Goal: Transaction & Acquisition: Purchase product/service

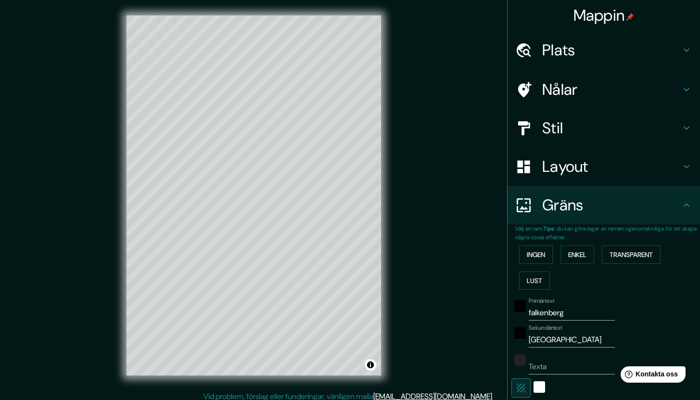
scroll to position [150, 0]
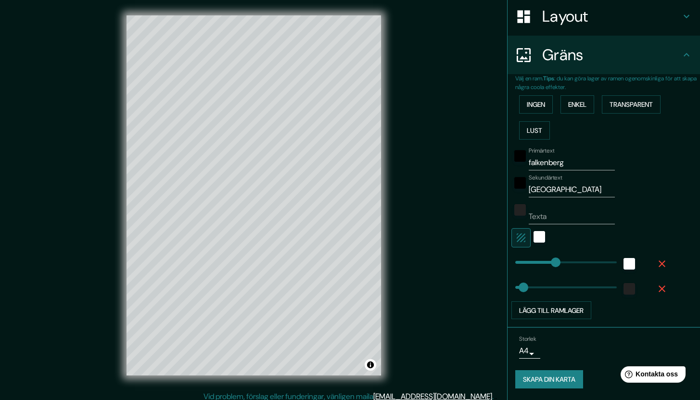
click at [422, 150] on div "Mappin Plats Falkenberg, Hallands län, Sverige Nålar Stil Layout Gräns Välj en …" at bounding box center [350, 203] width 700 height 406
click at [551, 383] on font "Skapa din karta" at bounding box center [549, 379] width 52 height 9
click at [550, 220] on input "Texta" at bounding box center [572, 216] width 86 height 15
type input "a"
click at [472, 314] on div "Mappin Plats Falkenberg, Hallands län, Sverige Nålar Stil Layout Gräns Välj en …" at bounding box center [350, 203] width 700 height 406
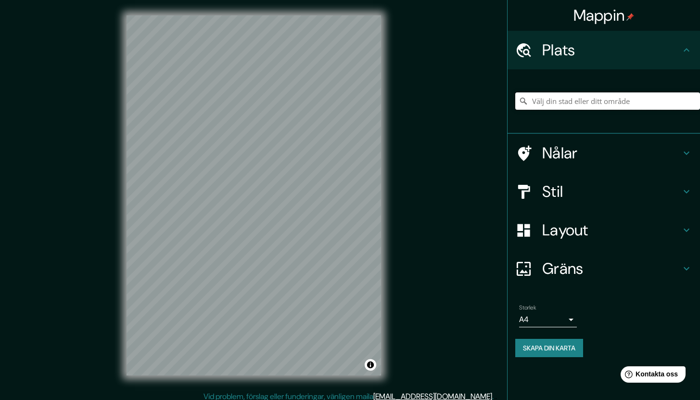
click at [539, 99] on input "Välj din stad eller ditt område" at bounding box center [608, 100] width 185 height 17
type input "[GEOGRAPHIC_DATA], [GEOGRAPHIC_DATA], [GEOGRAPHIC_DATA]"
click at [560, 188] on font "Stil" at bounding box center [552, 191] width 21 height 20
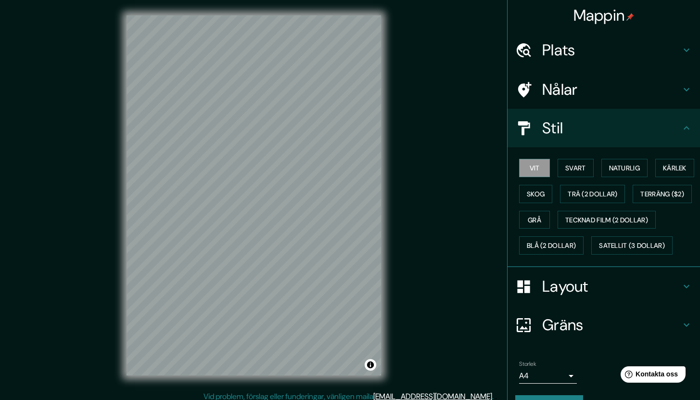
click at [540, 306] on div "Layout" at bounding box center [604, 286] width 193 height 39
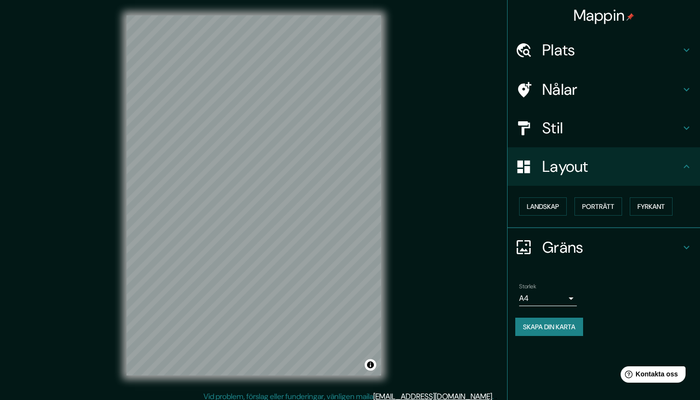
click at [547, 248] on font "Gräns" at bounding box center [562, 247] width 41 height 20
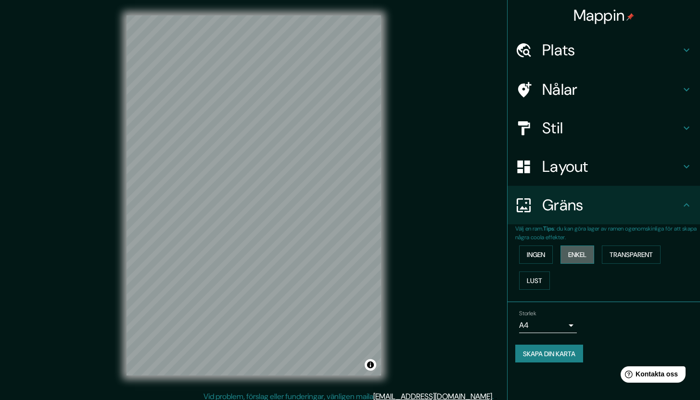
click at [583, 254] on font "Enkel" at bounding box center [577, 254] width 18 height 9
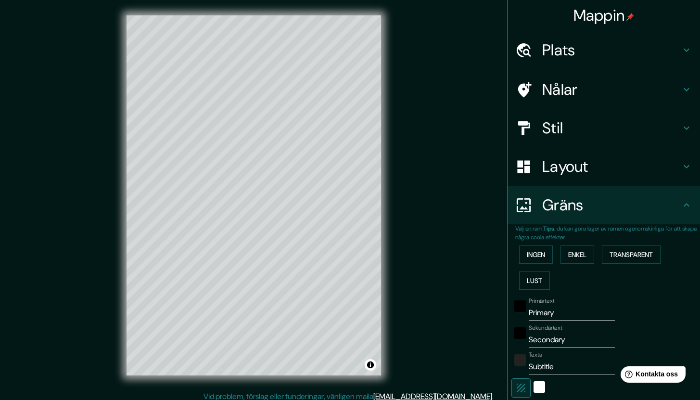
click at [551, 310] on input "Primary" at bounding box center [572, 312] width 86 height 15
type input "212"
type input "42"
click at [544, 340] on input "Secondary" at bounding box center [572, 339] width 86 height 15
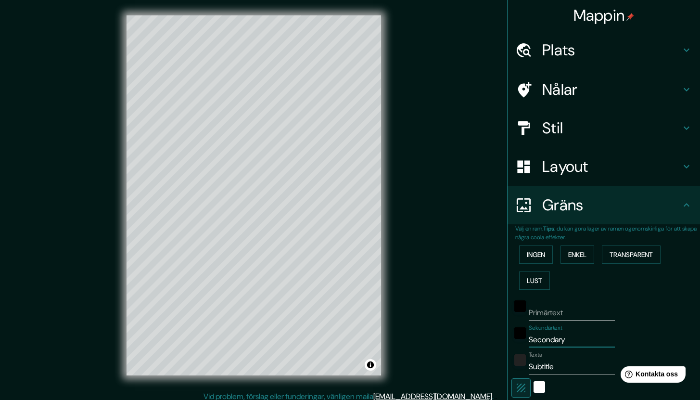
click at [544, 340] on input "Secondary" at bounding box center [572, 339] width 86 height 15
type input "Secodary"
type input "212"
type input "42"
click at [546, 342] on input "Secodary" at bounding box center [572, 339] width 86 height 15
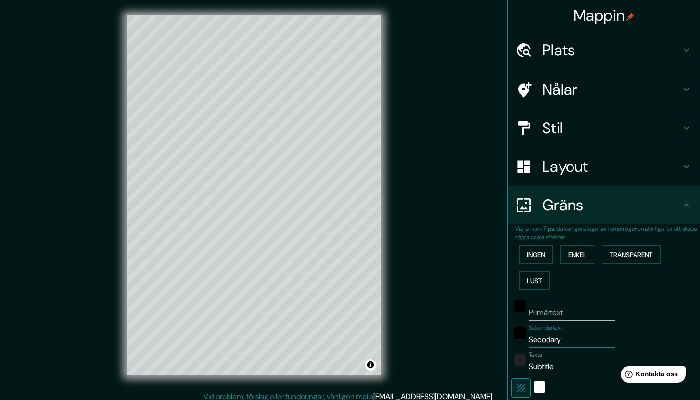
click at [546, 342] on input "Secodary" at bounding box center [572, 339] width 86 height 15
type input "212"
type input "42"
click at [554, 364] on input "Subtitle" at bounding box center [572, 366] width 86 height 15
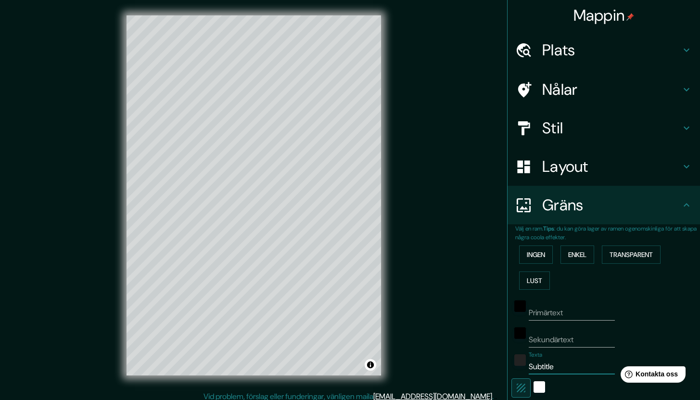
click at [554, 365] on input "Subtitle" at bounding box center [572, 366] width 86 height 15
type input "212"
type input "42"
click at [518, 391] on icon "button" at bounding box center [522, 388] width 12 height 12
type input "212"
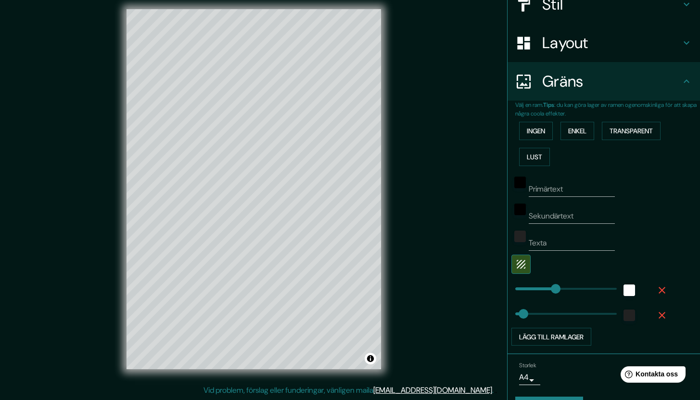
scroll to position [150, 0]
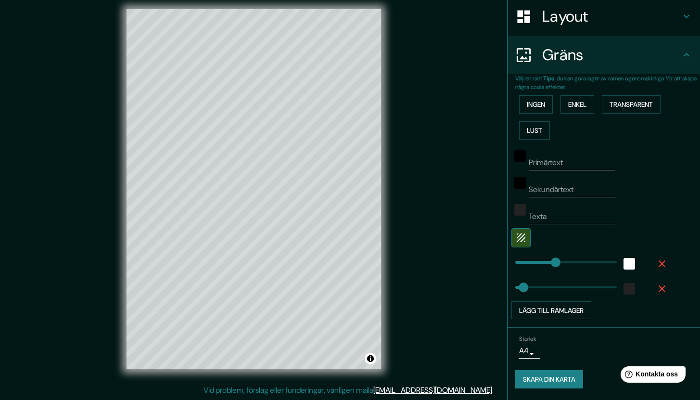
click at [540, 382] on font "Skapa din karta" at bounding box center [549, 379] width 52 height 9
click at [529, 380] on font "Skapa din karta" at bounding box center [549, 379] width 52 height 9
click at [529, 380] on div "Skapa din karta" at bounding box center [604, 379] width 177 height 18
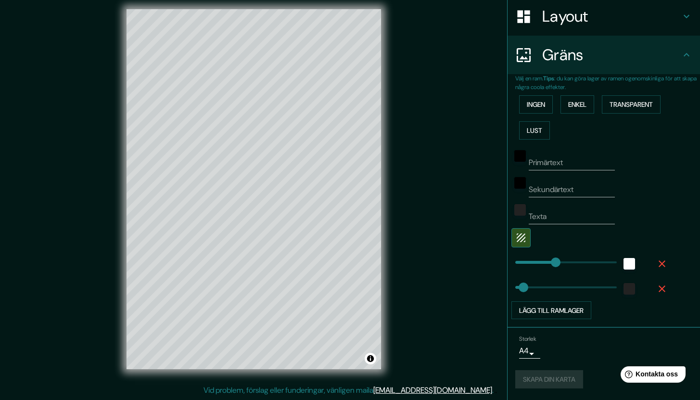
click at [529, 380] on div "Skapa din karta" at bounding box center [604, 379] width 177 height 18
type input "42"
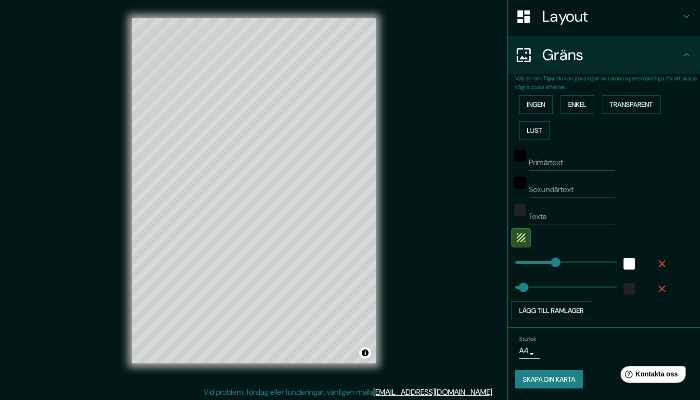
scroll to position [6, 0]
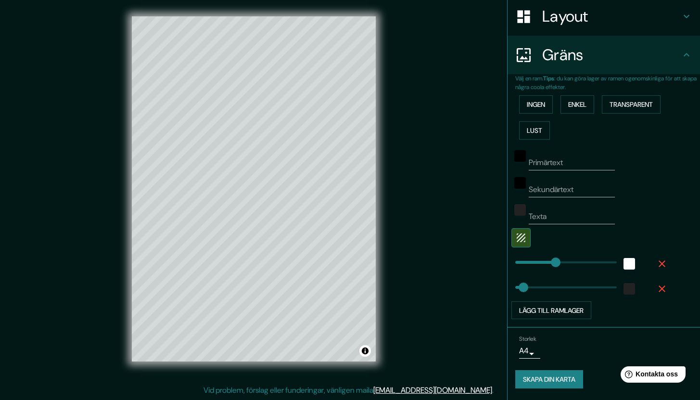
click at [678, 62] on div "Gräns" at bounding box center [604, 55] width 193 height 39
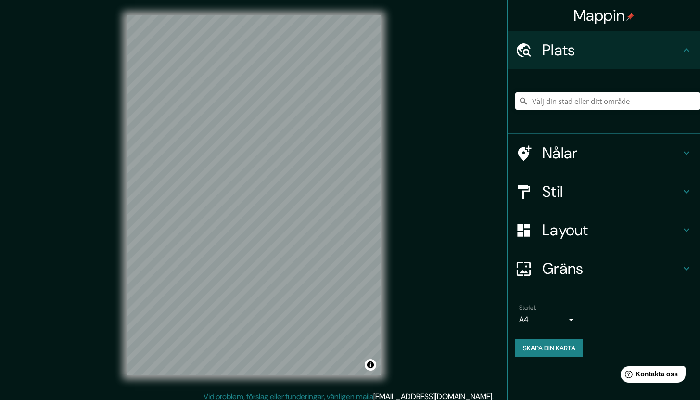
click at [543, 348] on font "Skapa din karta" at bounding box center [549, 348] width 52 height 9
click at [561, 102] on input "Välj din stad eller ditt område" at bounding box center [608, 100] width 185 height 17
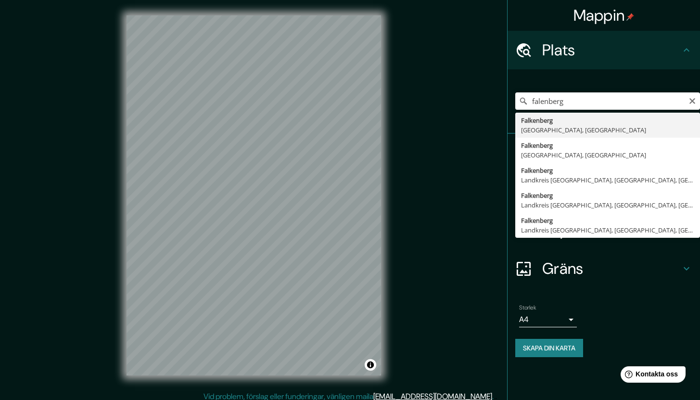
type input "[GEOGRAPHIC_DATA], [GEOGRAPHIC_DATA], [GEOGRAPHIC_DATA]"
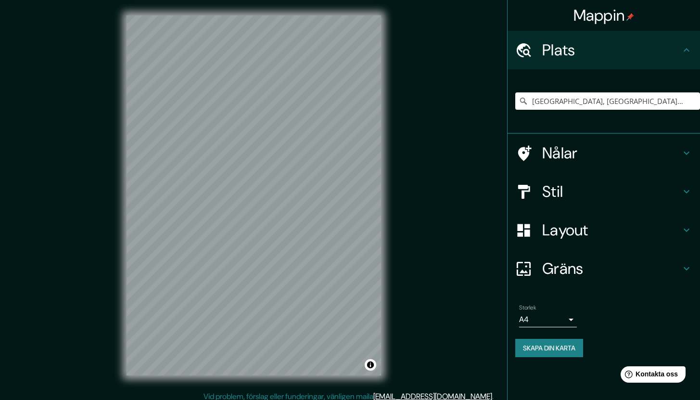
click at [535, 346] on font "Skapa din karta" at bounding box center [549, 348] width 52 height 9
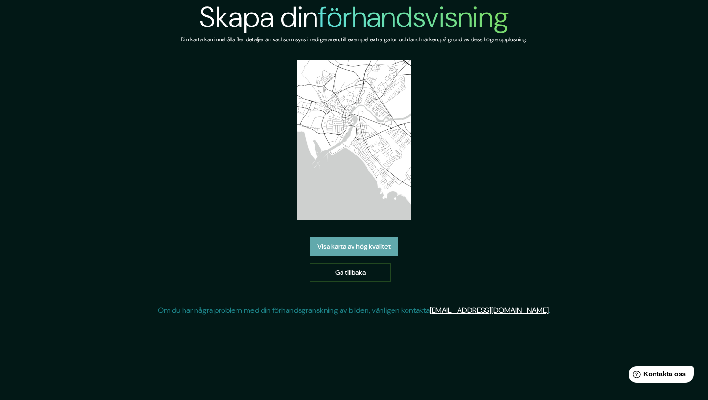
click at [354, 248] on font "Visa karta av hög kvalitet" at bounding box center [353, 247] width 73 height 9
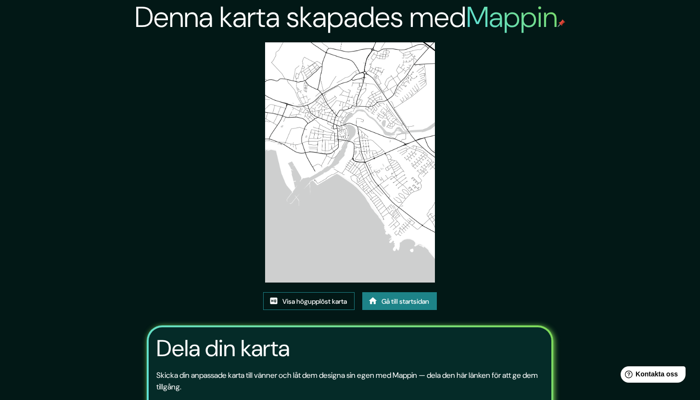
click at [318, 297] on font "Visa högupplöst karta" at bounding box center [315, 301] width 65 height 9
click at [418, 302] on font "Gå till startsidan" at bounding box center [406, 301] width 48 height 9
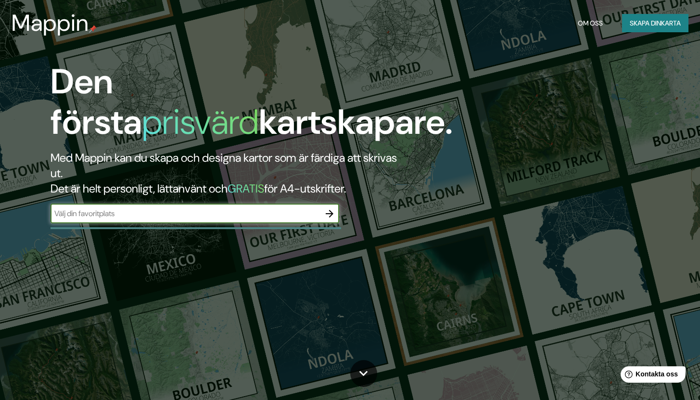
click at [259, 214] on input "text" at bounding box center [186, 213] width 270 height 11
type input "Falkenberg"
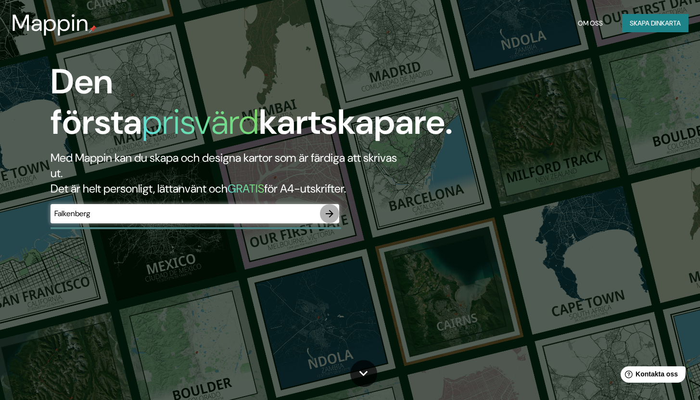
click at [328, 214] on icon "button" at bounding box center [330, 214] width 12 height 12
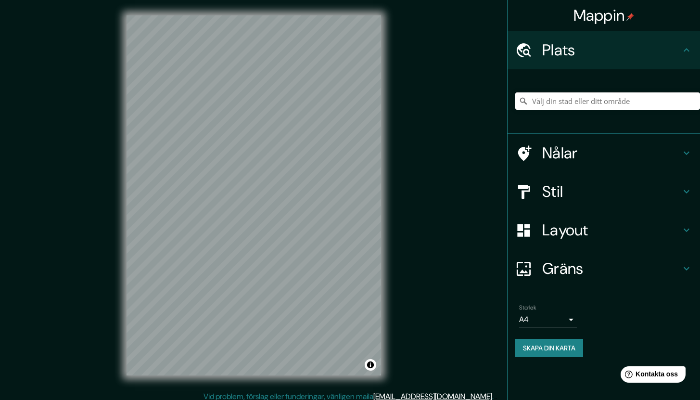
click at [541, 100] on input "Välj din stad eller ditt område" at bounding box center [608, 100] width 185 height 17
type input "d"
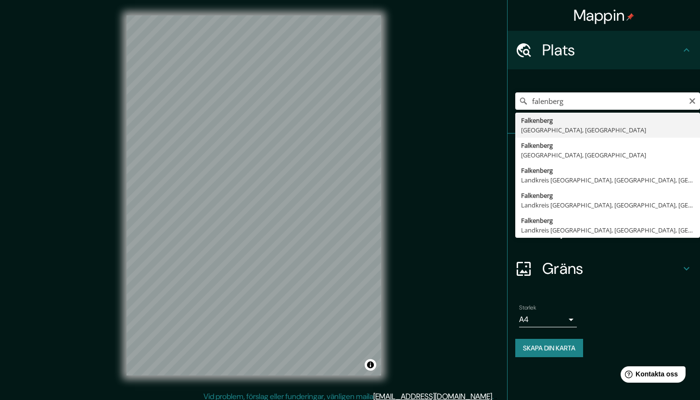
type input "[GEOGRAPHIC_DATA], [GEOGRAPHIC_DATA], [GEOGRAPHIC_DATA]"
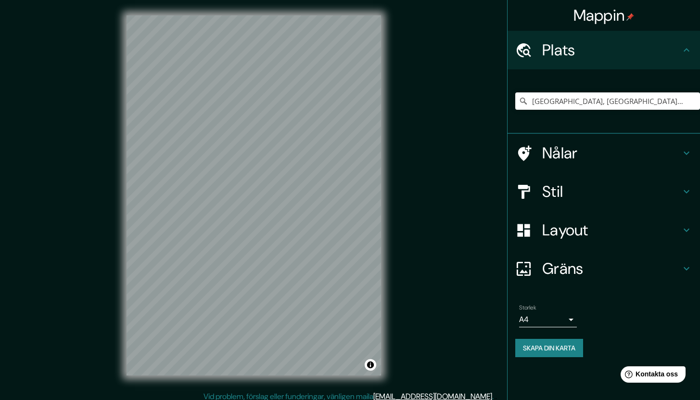
click at [550, 268] on font "Gräns" at bounding box center [562, 268] width 41 height 20
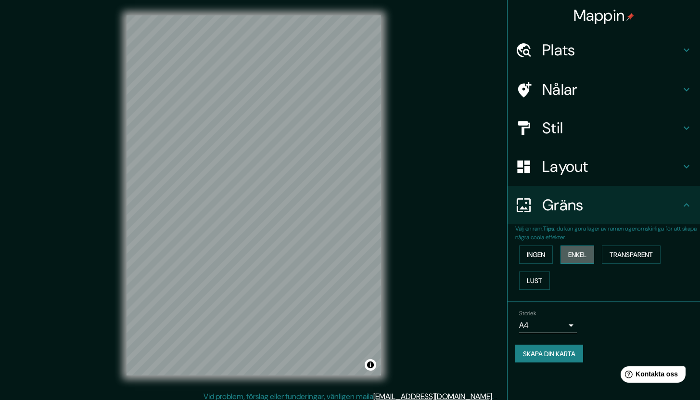
click at [571, 258] on font "Enkel" at bounding box center [577, 254] width 18 height 9
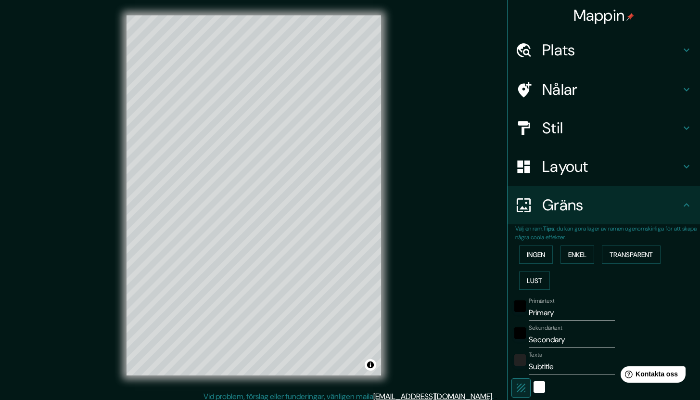
click at [554, 315] on input "Primary" at bounding box center [572, 312] width 86 height 15
click at [558, 321] on div "Primärtext Primary Sekundärtext Secondary Texta Subtitle Lägg till ramlager" at bounding box center [593, 382] width 154 height 176
click at [559, 317] on input "Primary" at bounding box center [572, 312] width 86 height 15
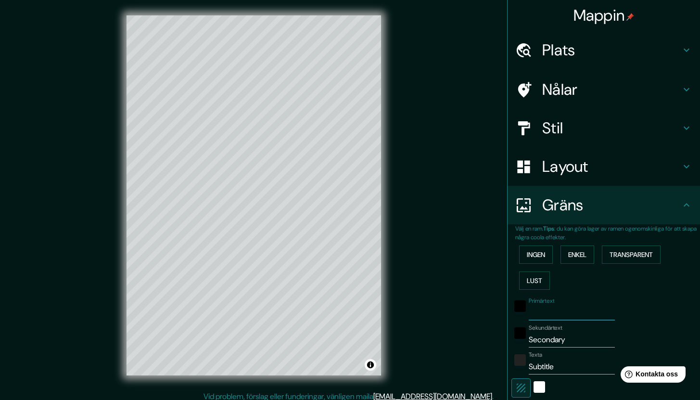
type input "212"
type input "42"
click at [549, 333] on input "Secondary" at bounding box center [572, 339] width 86 height 15
click at [549, 336] on input "Secondary" at bounding box center [572, 339] width 86 height 15
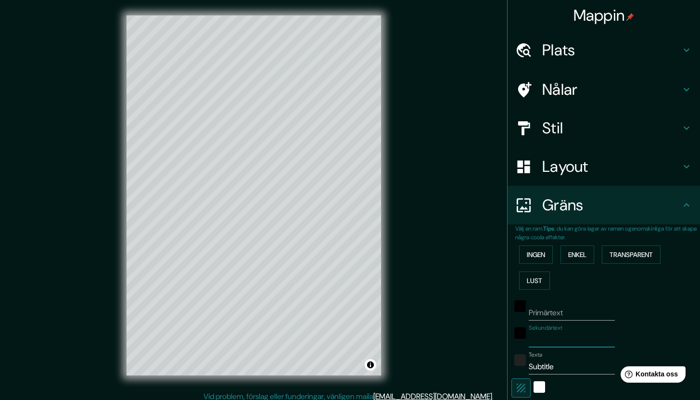
type input "212"
type input "42"
click at [546, 356] on div "Texta Subtitle" at bounding box center [572, 362] width 86 height 23
click at [544, 368] on input "Subtitle" at bounding box center [572, 366] width 86 height 15
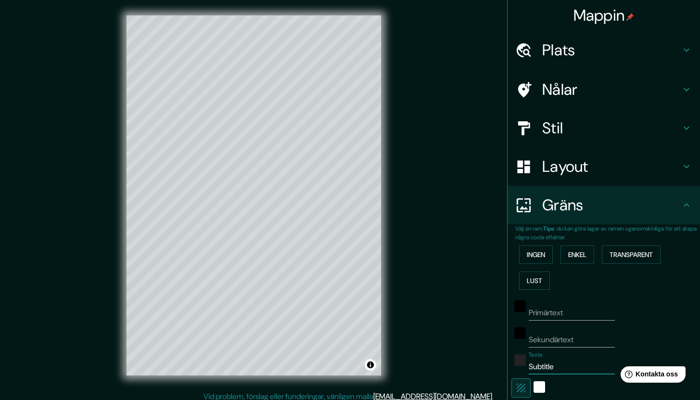
type input "Subtite"
type input "212"
type input "42"
click at [544, 367] on input "Subtite" at bounding box center [572, 366] width 86 height 15
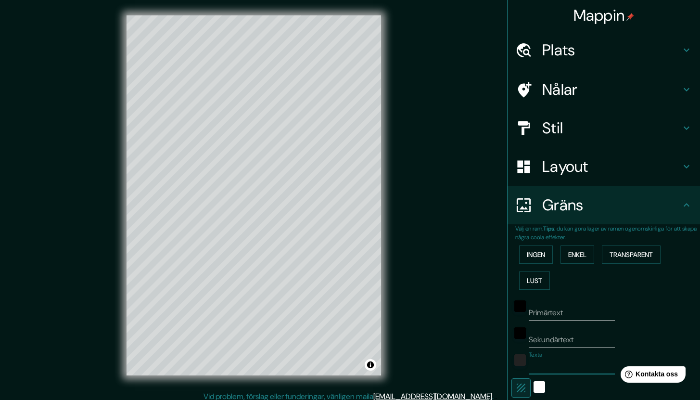
type input "212"
type input "42"
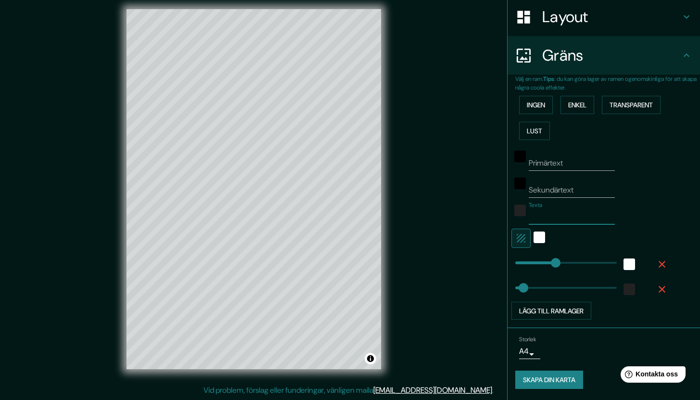
scroll to position [150, 0]
click at [657, 266] on icon "button" at bounding box center [663, 264] width 12 height 12
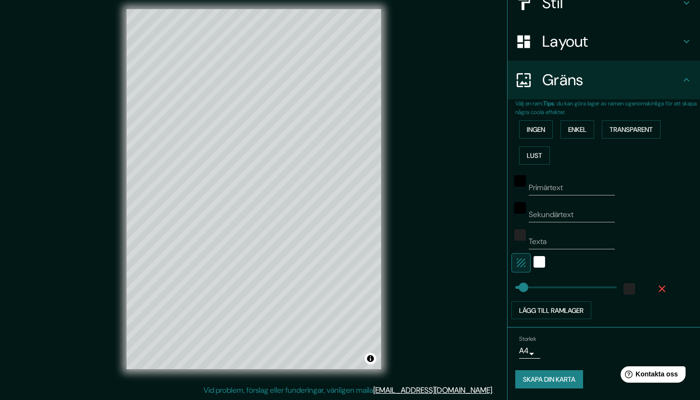
scroll to position [125, 0]
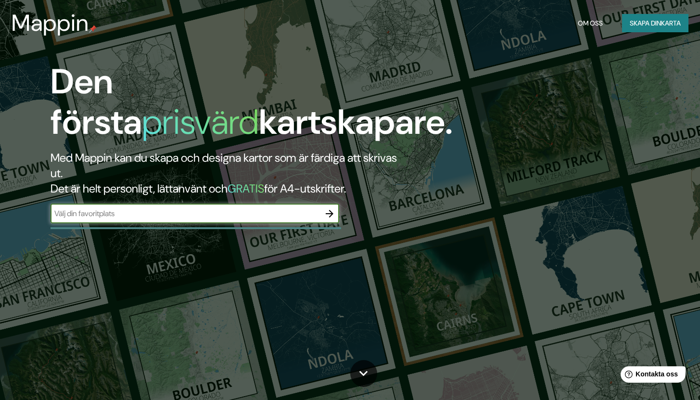
click at [200, 210] on input "text" at bounding box center [186, 213] width 270 height 11
click at [199, 212] on input "text" at bounding box center [186, 213] width 270 height 11
type input "f"
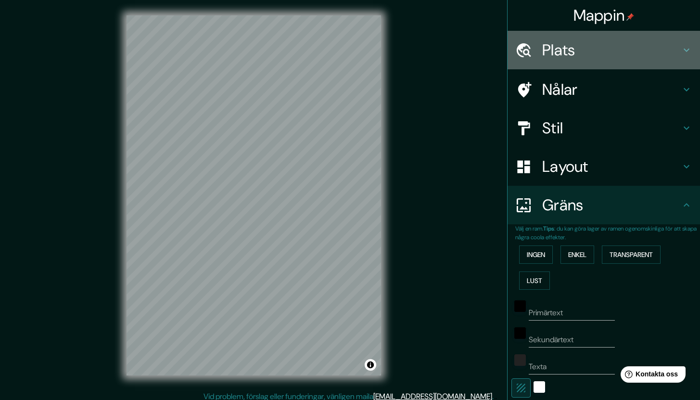
click at [607, 53] on h4 "Plats" at bounding box center [611, 49] width 139 height 19
type input "47"
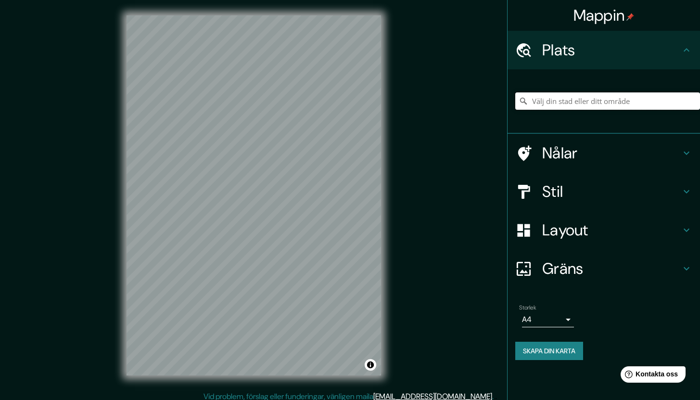
click at [578, 102] on input "Välj din stad eller ditt område" at bounding box center [608, 100] width 185 height 17
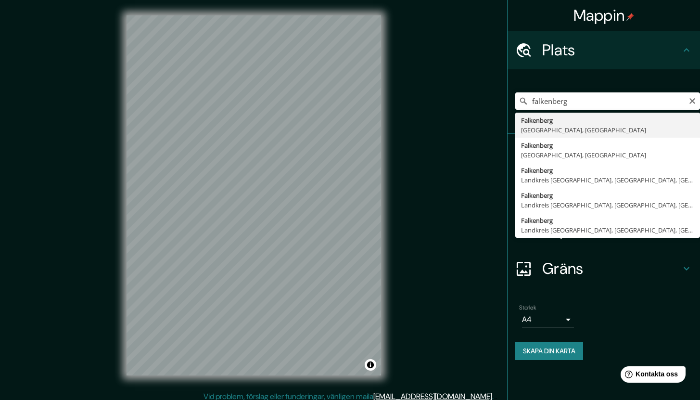
type input "[GEOGRAPHIC_DATA], [GEOGRAPHIC_DATA], [GEOGRAPHIC_DATA]"
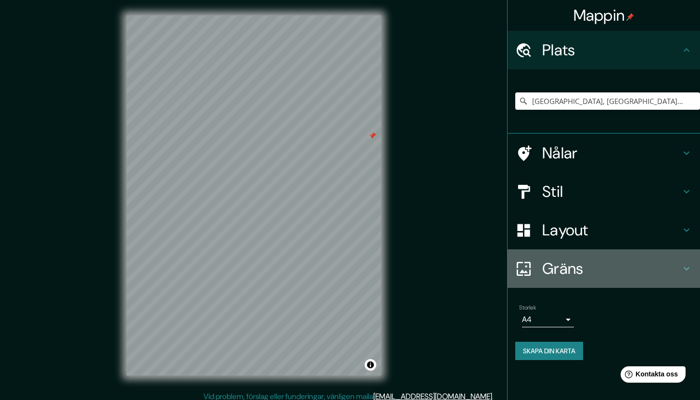
click at [561, 276] on font "Gräns" at bounding box center [562, 268] width 41 height 20
type input "47"
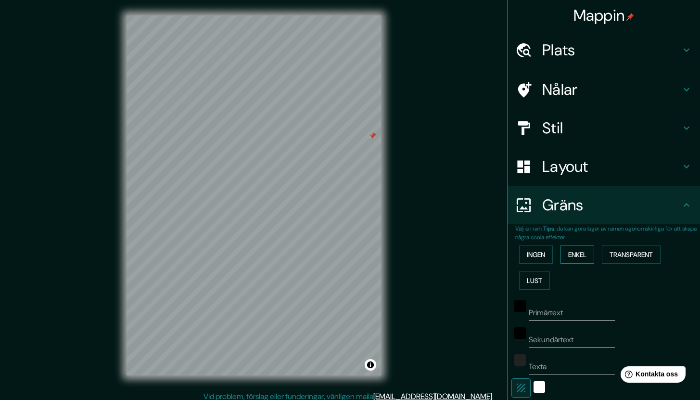
click at [573, 260] on font "Enkel" at bounding box center [577, 254] width 18 height 13
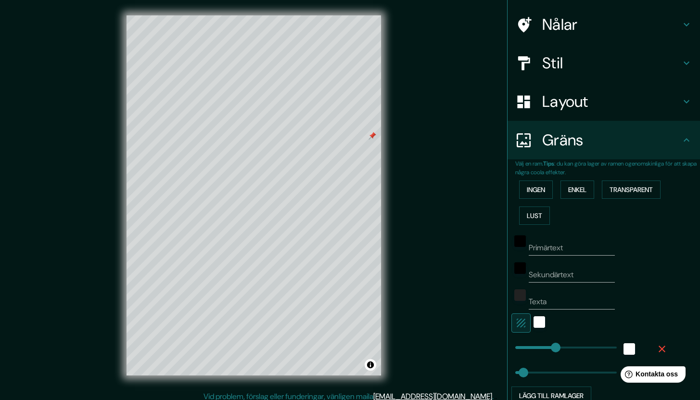
scroll to position [153, 0]
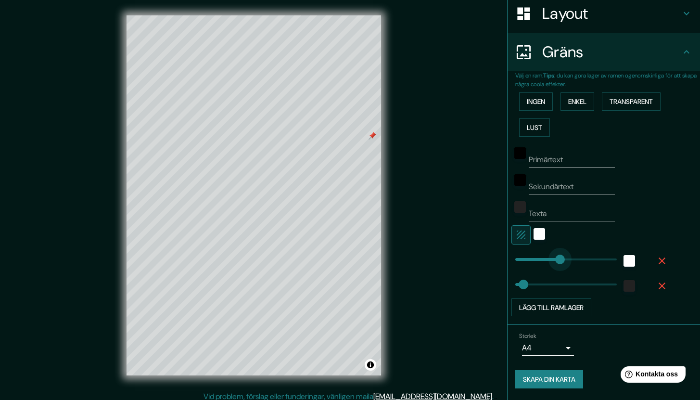
type input "0"
drag, startPoint x: 553, startPoint y: 262, endPoint x: 467, endPoint y: 259, distance: 85.7
type input "42"
type input "113"
drag, startPoint x: 507, startPoint y: 263, endPoint x: 530, endPoint y: 264, distance: 22.6
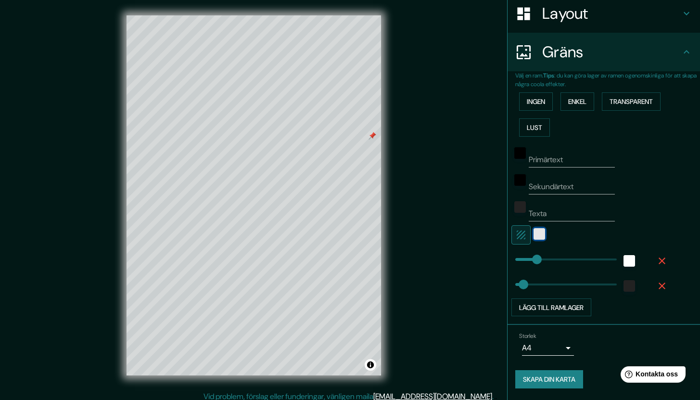
click at [534, 237] on div "vit" at bounding box center [540, 234] width 12 height 12
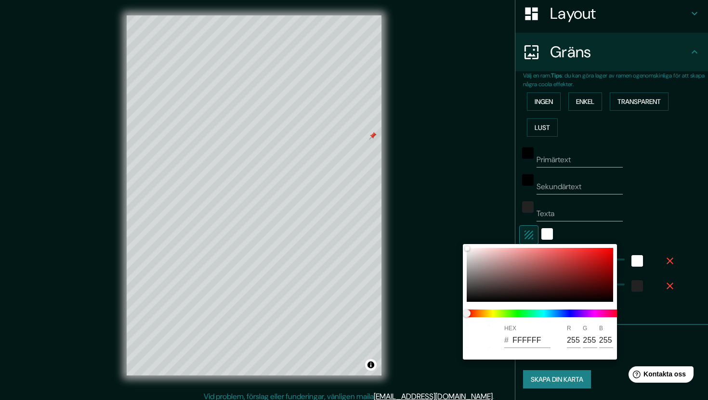
click at [514, 238] on div at bounding box center [354, 200] width 708 height 400
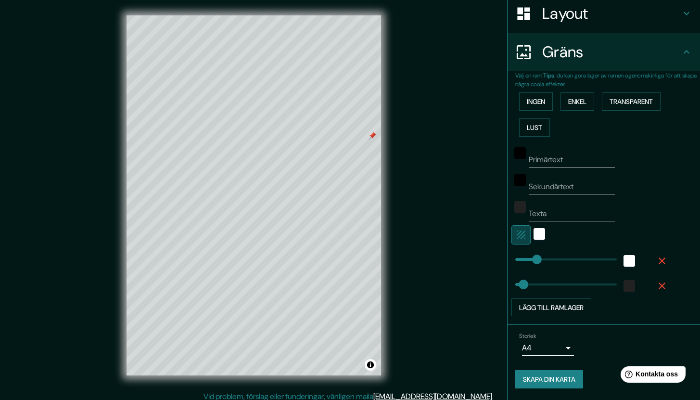
click at [517, 238] on icon "button" at bounding box center [521, 235] width 9 height 9
click at [540, 162] on input "Primärtext" at bounding box center [572, 159] width 86 height 15
click at [553, 187] on input "Sekundärtext" at bounding box center [572, 186] width 86 height 15
click at [558, 158] on input "Primärtext" at bounding box center [572, 159] width 86 height 15
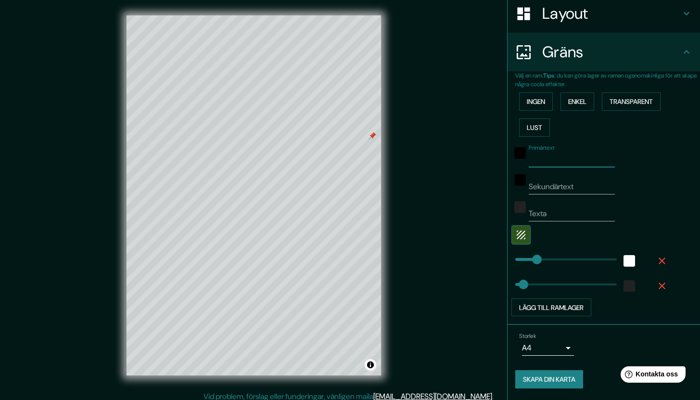
click at [544, 217] on input "Texta" at bounding box center [572, 213] width 86 height 15
click at [656, 181] on div "Sekundärtext" at bounding box center [591, 182] width 158 height 23
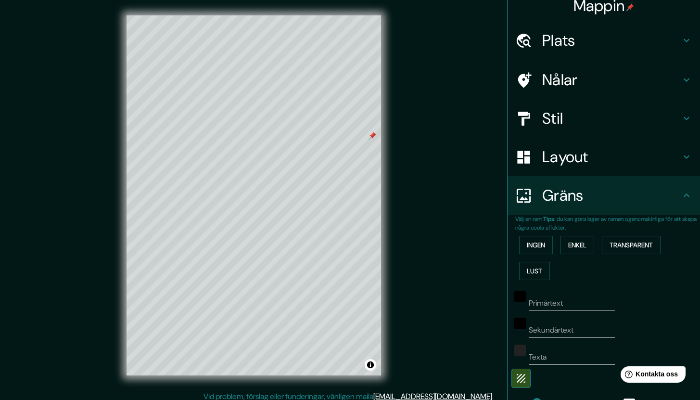
scroll to position [0, 0]
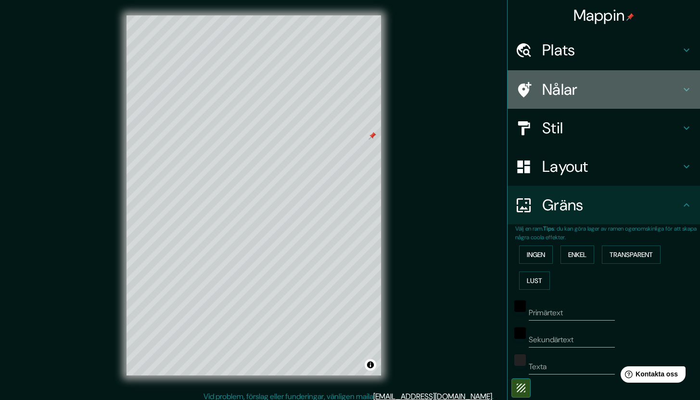
click at [580, 88] on h4 "Nålar" at bounding box center [611, 89] width 139 height 19
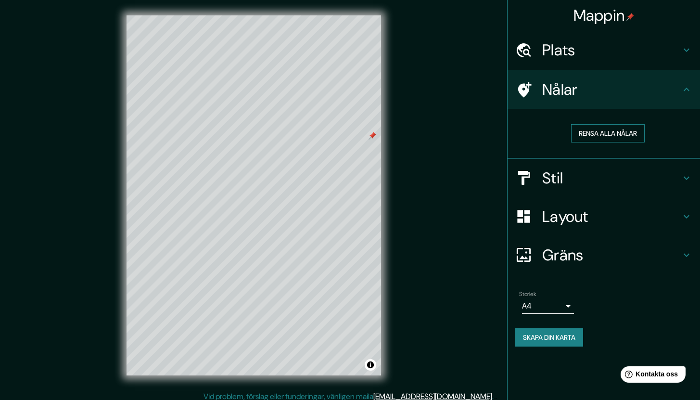
click at [581, 133] on font "Rensa alla nålar" at bounding box center [608, 133] width 58 height 9
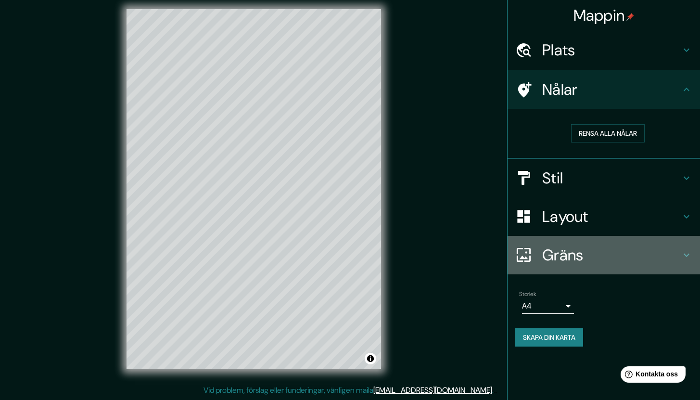
click at [568, 250] on font "Gräns" at bounding box center [562, 255] width 41 height 20
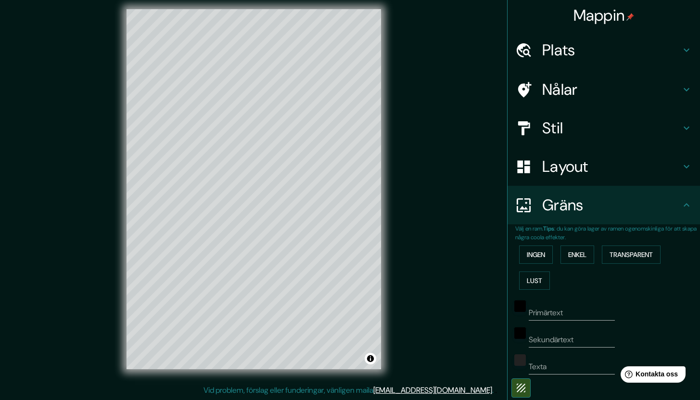
click at [564, 172] on font "Layout" at bounding box center [565, 166] width 46 height 20
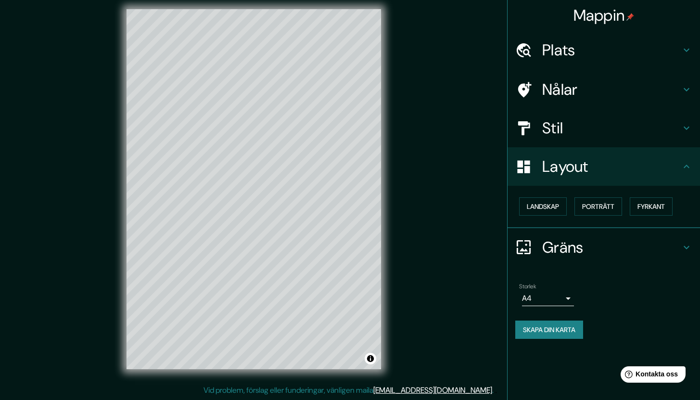
click at [559, 247] on font "Gräns" at bounding box center [562, 247] width 41 height 20
type input "42"
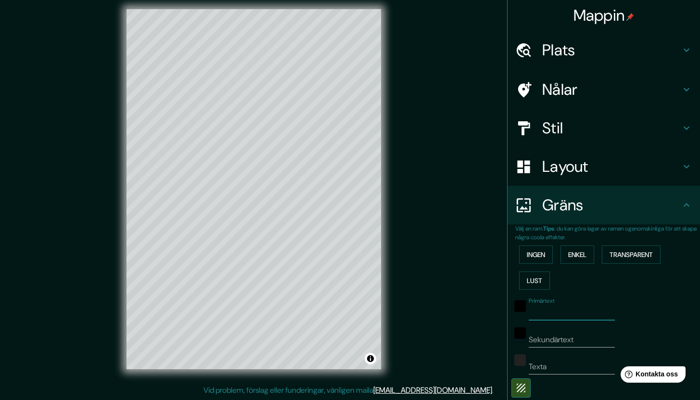
click at [541, 316] on input "Primärtext" at bounding box center [572, 312] width 86 height 15
type input "f"
type input "42"
type input "ff"
type input "42"
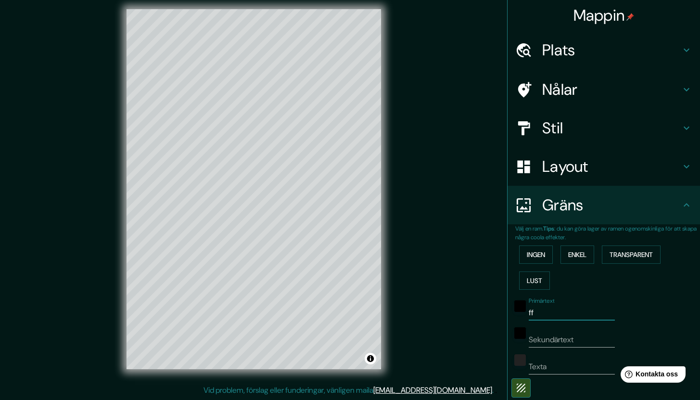
type input "f"
type input "42"
click at [535, 341] on input "Sekundärtext" at bounding box center [572, 339] width 86 height 15
click at [535, 340] on input "Sekundärtext" at bounding box center [572, 339] width 86 height 15
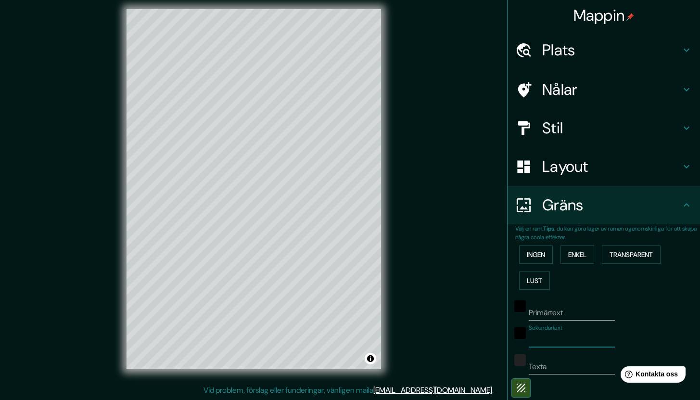
type input "j"
type input "42"
click at [530, 364] on input "Texta" at bounding box center [572, 366] width 86 height 15
type input "o"
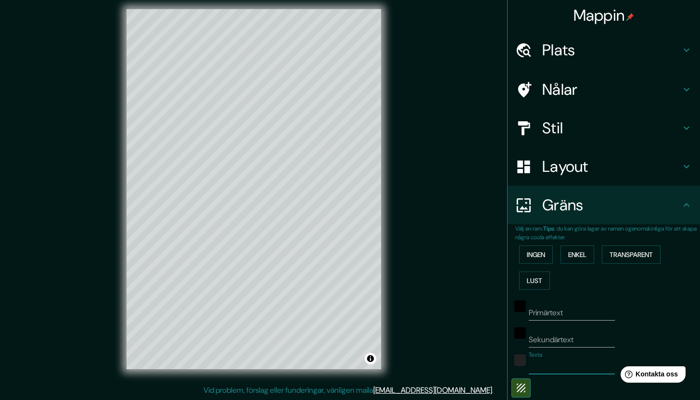
type input "42"
click at [458, 302] on div "Mappin Plats Falkenberg, [GEOGRAPHIC_DATA], [GEOGRAPHIC_DATA] Nålar Stil Layout…" at bounding box center [350, 197] width 700 height 406
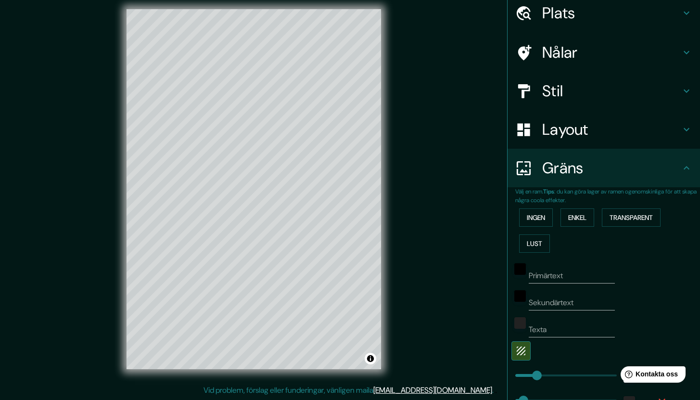
scroll to position [153, 0]
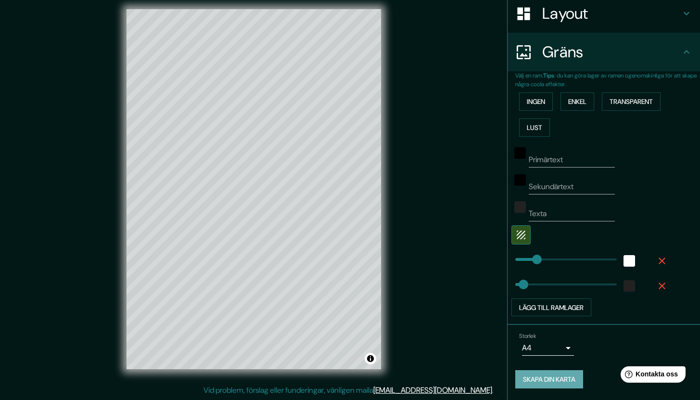
click at [524, 382] on font "Skapa din karta" at bounding box center [549, 379] width 52 height 9
click at [552, 380] on font "Skapa din karta" at bounding box center [549, 379] width 52 height 9
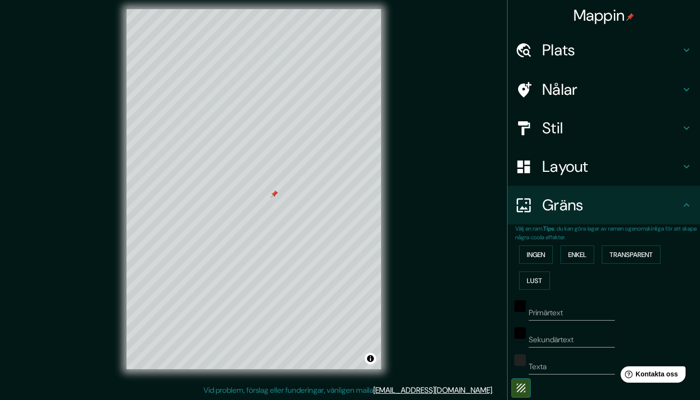
click at [553, 96] on font "Nålar" at bounding box center [560, 89] width 36 height 20
type input "42"
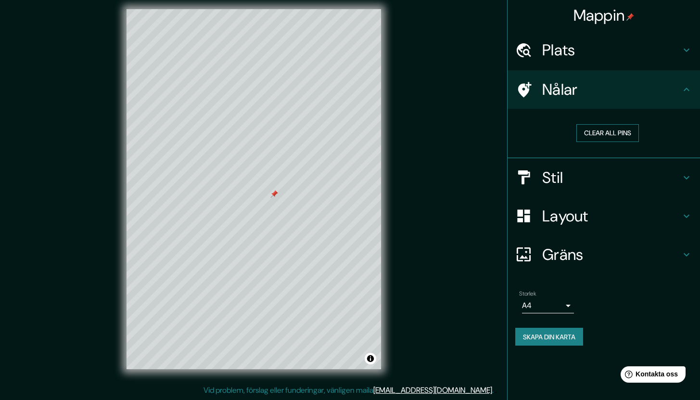
click at [589, 137] on button "Clear all pins" at bounding box center [608, 133] width 63 height 18
click at [539, 338] on font "Skapa din karta" at bounding box center [549, 337] width 52 height 9
click at [459, 245] on div "Mappin Plats Falkenberg, [GEOGRAPHIC_DATA], [GEOGRAPHIC_DATA] Nålar Clear all p…" at bounding box center [350, 197] width 700 height 406
click at [625, 132] on button "Clear all pins" at bounding box center [608, 133] width 63 height 18
click at [559, 334] on div "Skapa din karta" at bounding box center [604, 337] width 177 height 18
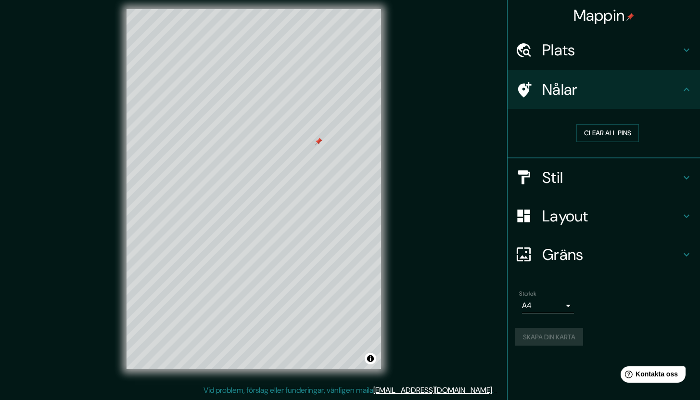
click at [559, 334] on div "Skapa din karta" at bounding box center [604, 337] width 177 height 18
click at [601, 131] on button "Clear all pins" at bounding box center [608, 133] width 63 height 18
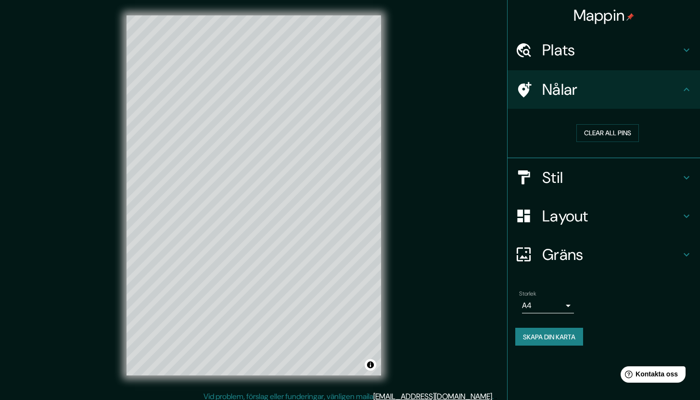
scroll to position [6, 0]
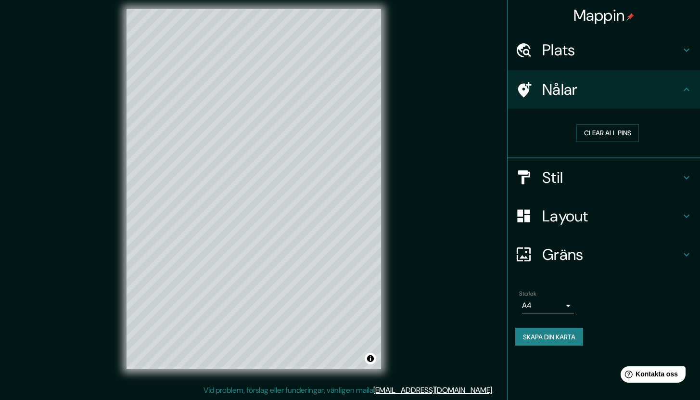
click at [560, 309] on body "Mappin Plats Falkenberg, [GEOGRAPHIC_DATA], [GEOGRAPHIC_DATA] Nålar Clear all p…" at bounding box center [350, 194] width 700 height 400
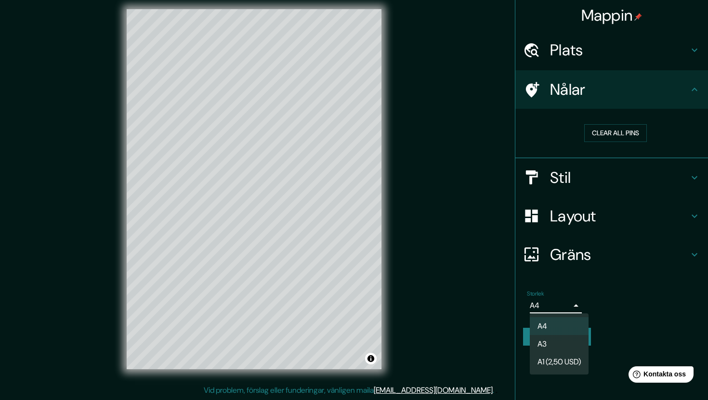
click at [539, 348] on font "A3" at bounding box center [541, 344] width 9 height 10
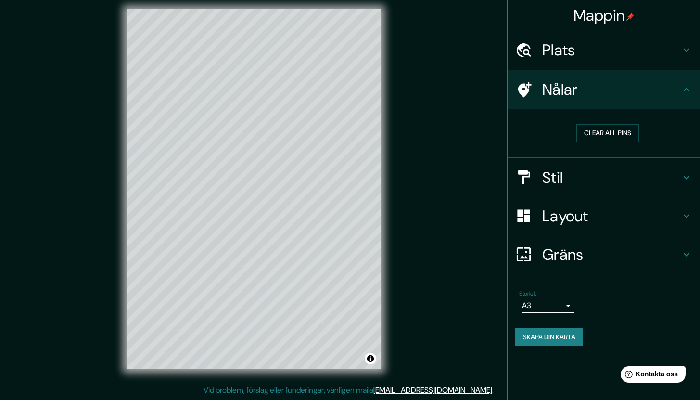
click at [538, 337] on font "Skapa din karta" at bounding box center [549, 337] width 52 height 9
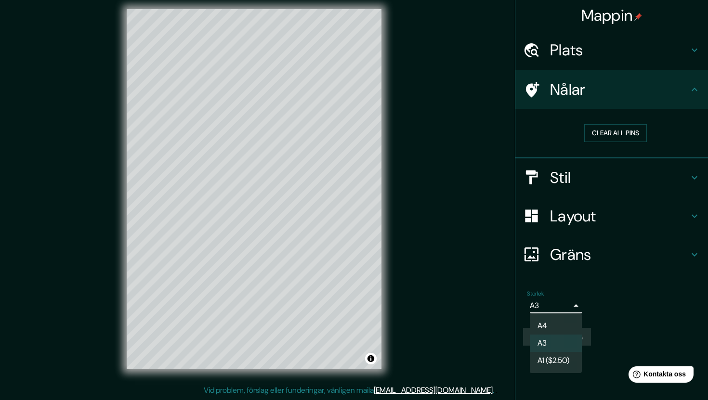
click at [547, 304] on body "Mappin Plats Falkenberg, [GEOGRAPHIC_DATA], [GEOGRAPHIC_DATA] Nålar Clear all p…" at bounding box center [354, 194] width 708 height 400
click at [544, 361] on font "A1 (2,50 USD)" at bounding box center [558, 362] width 43 height 10
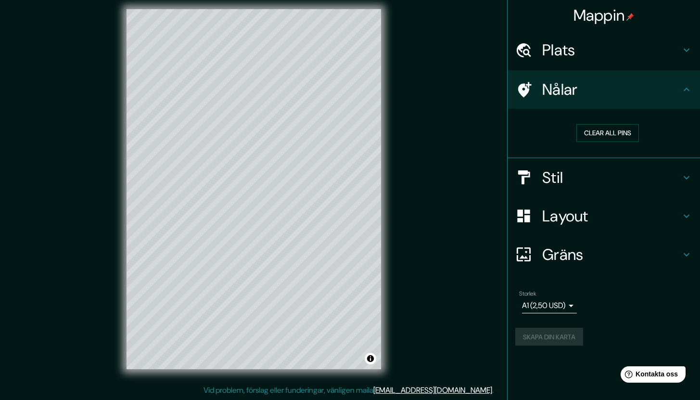
click at [547, 337] on div "Skapa din karta" at bounding box center [604, 337] width 177 height 18
click at [446, 308] on div "Mappin Plats Falkenberg, [GEOGRAPHIC_DATA], [GEOGRAPHIC_DATA] Nålar Clear all p…" at bounding box center [350, 197] width 700 height 406
click at [567, 310] on body "Mappin Plats Falkenberg, [GEOGRAPHIC_DATA], [GEOGRAPHIC_DATA] Nålar Clear all p…" at bounding box center [350, 194] width 700 height 400
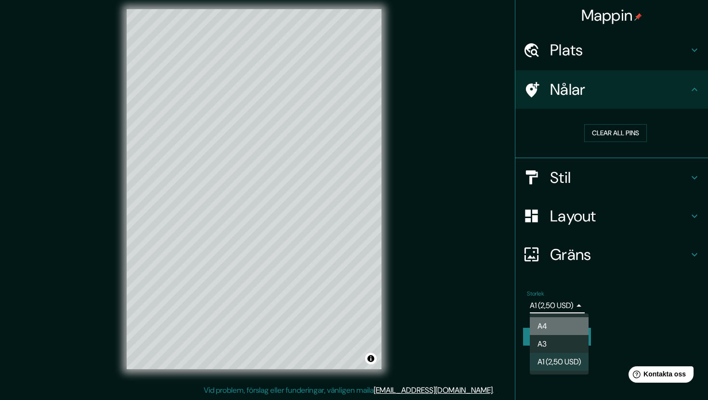
click at [544, 332] on font "A4" at bounding box center [542, 326] width 10 height 12
type input "single"
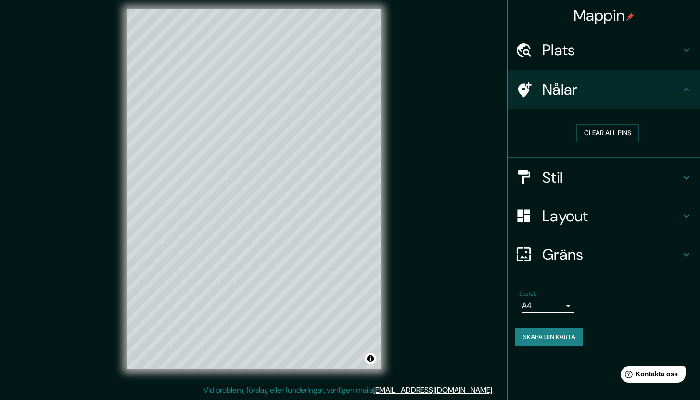
click at [532, 339] on font "Skapa din karta" at bounding box center [549, 337] width 52 height 9
click at [616, 135] on button "Clear all pins" at bounding box center [608, 133] width 63 height 18
click at [541, 343] on button "Skapa din karta" at bounding box center [550, 337] width 68 height 18
